Goal: Task Accomplishment & Management: Manage account settings

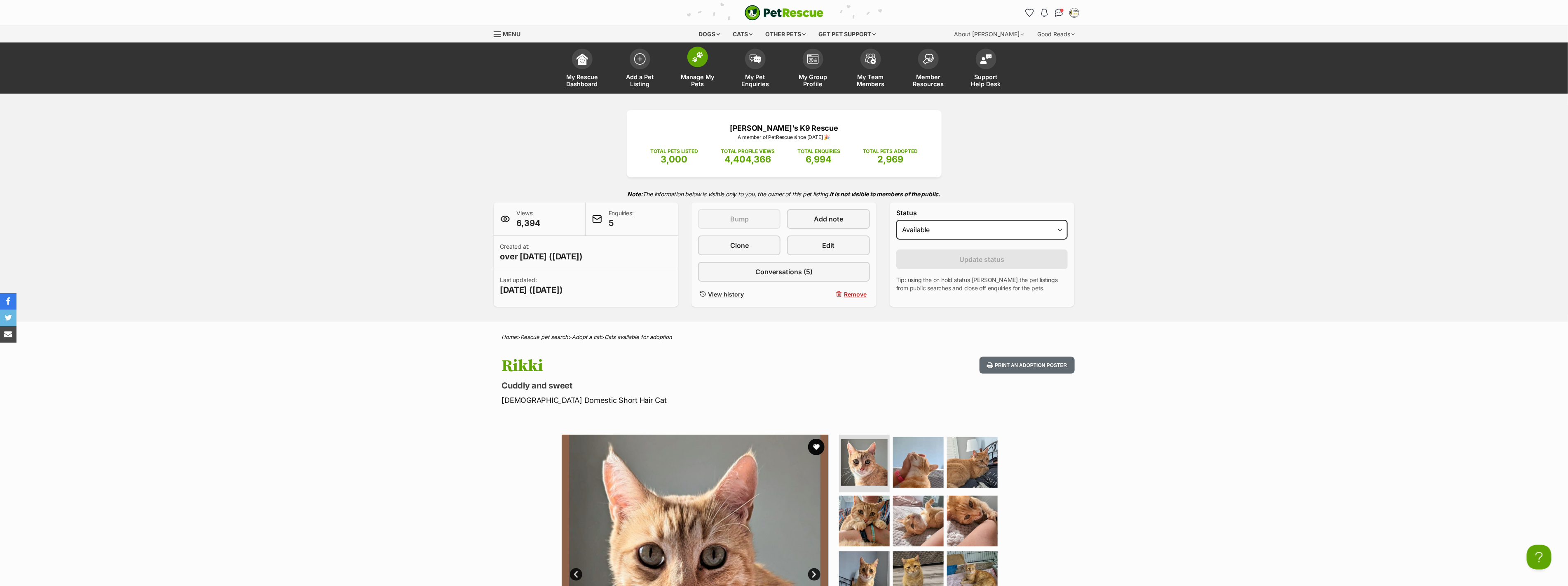
click at [701, 57] on img at bounding box center [698, 57] width 12 height 11
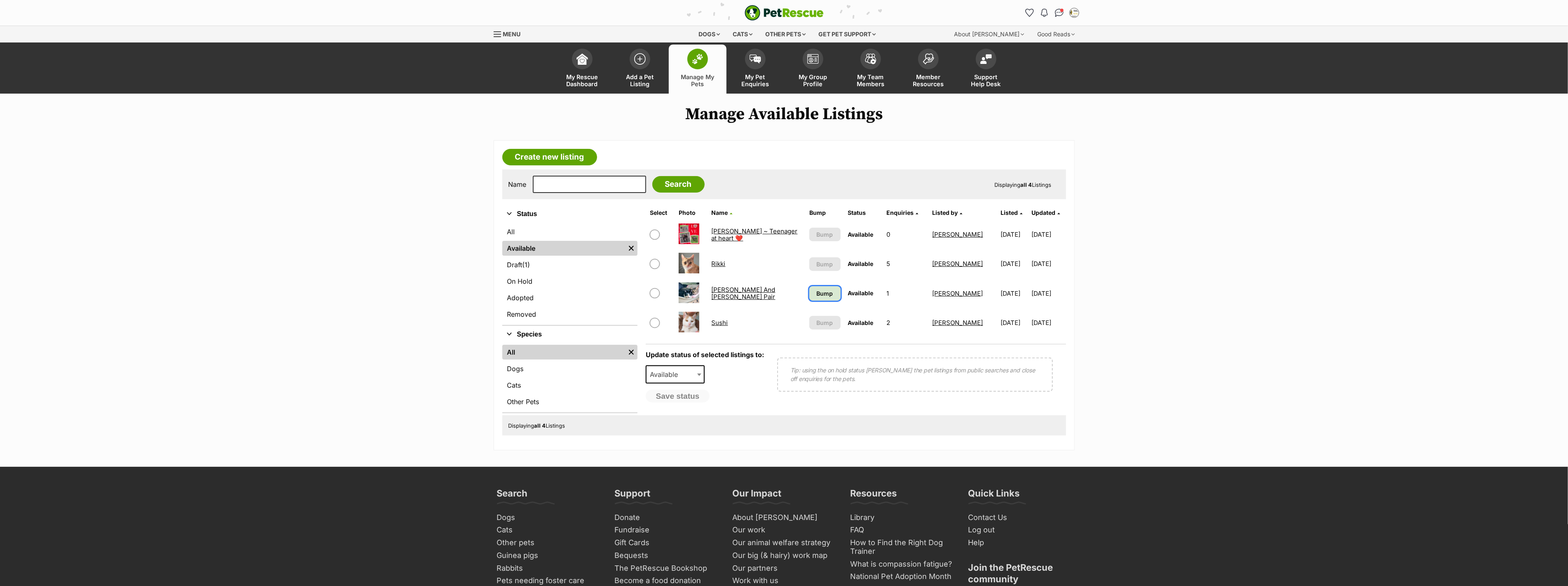
click at [828, 292] on span "Bump" at bounding box center [825, 294] width 16 height 9
click at [718, 261] on link "Rikki" at bounding box center [718, 264] width 14 height 8
